Goal: Information Seeking & Learning: Learn about a topic

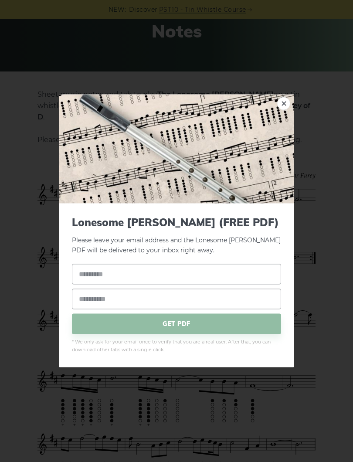
scroll to position [127, 0]
click at [287, 107] on link "×" at bounding box center [283, 103] width 13 height 13
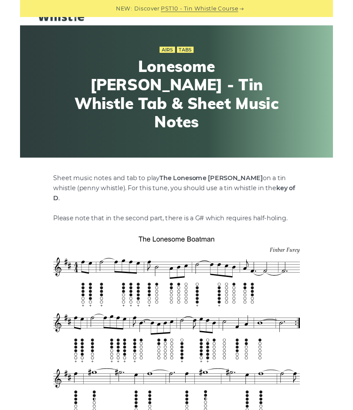
scroll to position [0, 0]
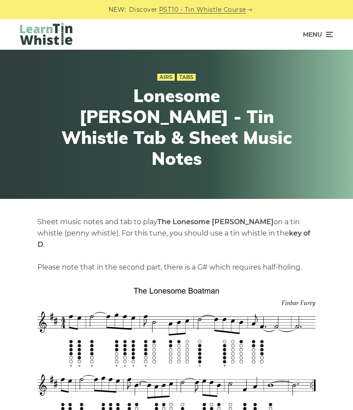
click at [317, 34] on span "Menu" at bounding box center [312, 35] width 19 height 22
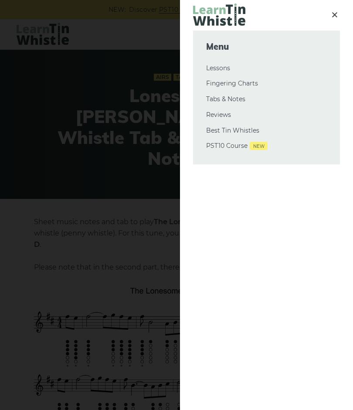
click at [332, 20] on span at bounding box center [335, 15] width 10 height 17
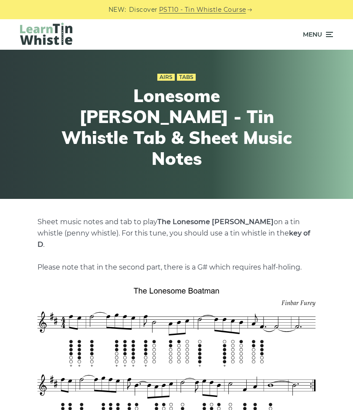
click at [55, 31] on img at bounding box center [46, 34] width 52 height 22
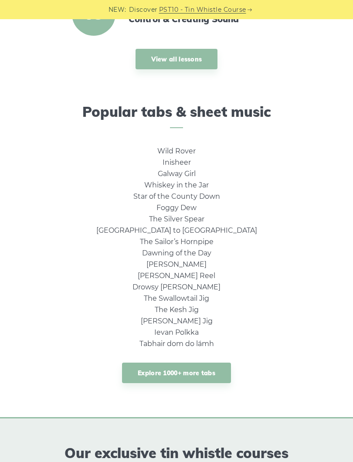
scroll to position [410, 0]
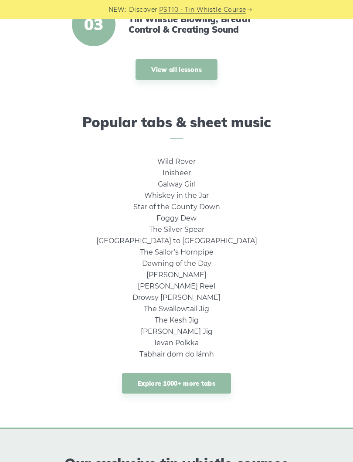
click at [198, 233] on link "The Silver Spear" at bounding box center [176, 230] width 55 height 8
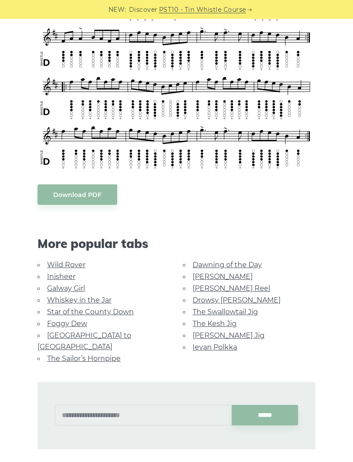
scroll to position [299, 0]
click at [219, 322] on link "The Kesh Jig" at bounding box center [215, 324] width 44 height 8
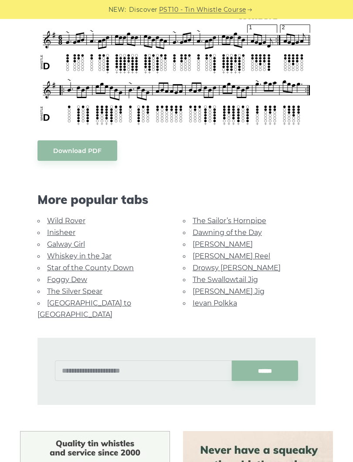
scroll to position [262, 0]
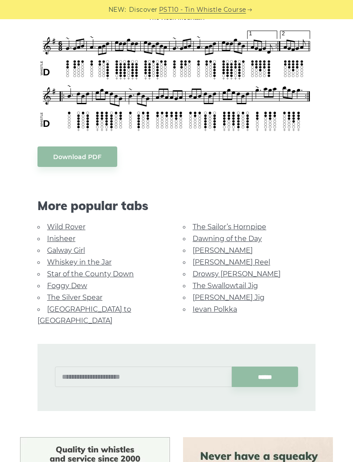
click at [75, 286] on link "Foggy Dew" at bounding box center [67, 286] width 40 height 8
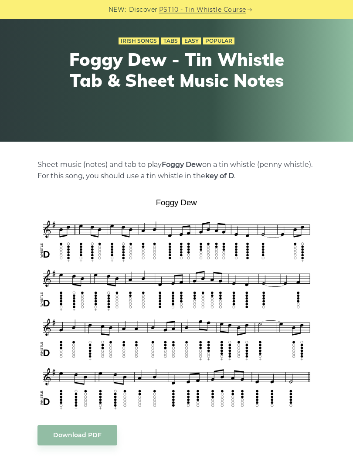
scroll to position [56, 0]
